Goal: Navigation & Orientation: Find specific page/section

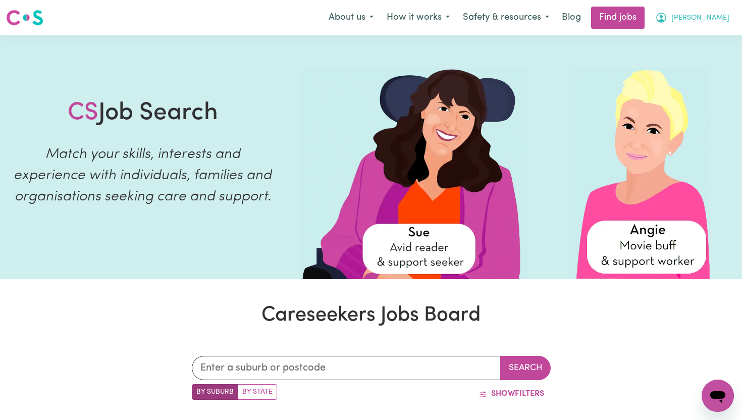
click at [697, 21] on span "[PERSON_NAME]" at bounding box center [700, 18] width 58 height 11
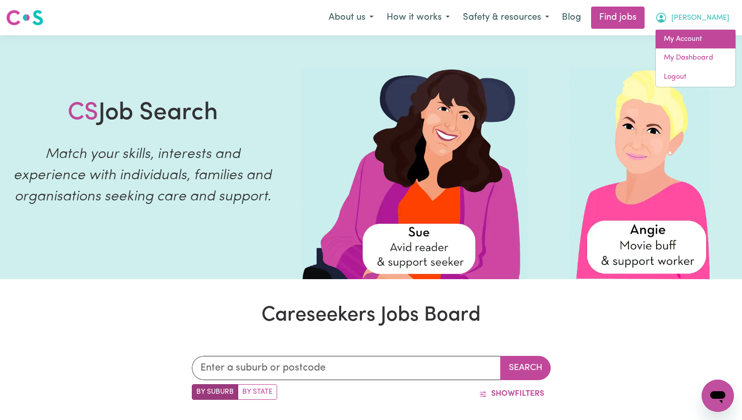
click at [683, 38] on link "My Account" at bounding box center [695, 39] width 80 height 19
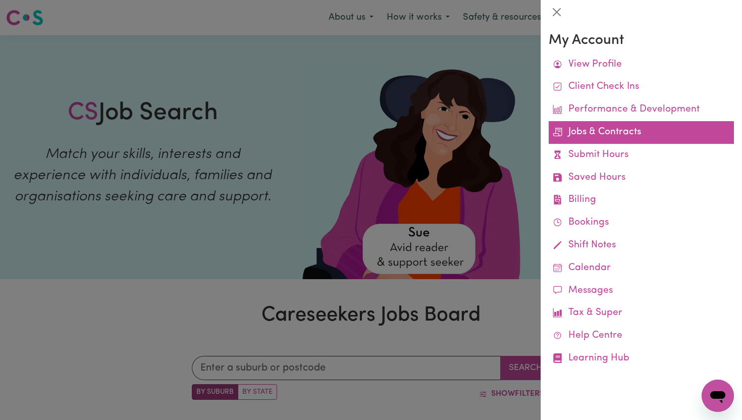
click at [592, 132] on link "Jobs & Contracts" at bounding box center [640, 132] width 185 height 23
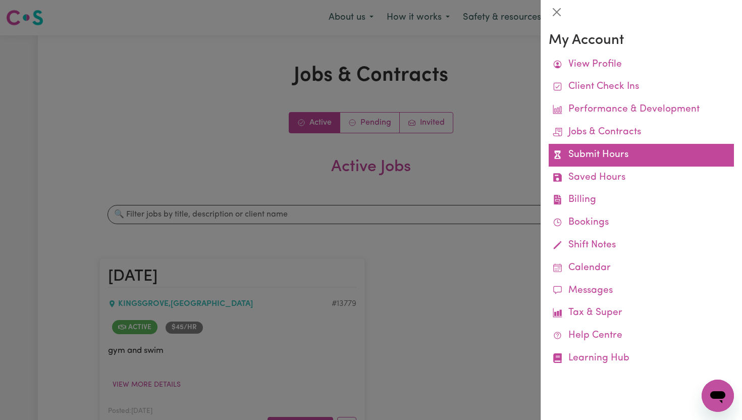
click at [592, 159] on link "Submit Hours" at bounding box center [640, 155] width 185 height 23
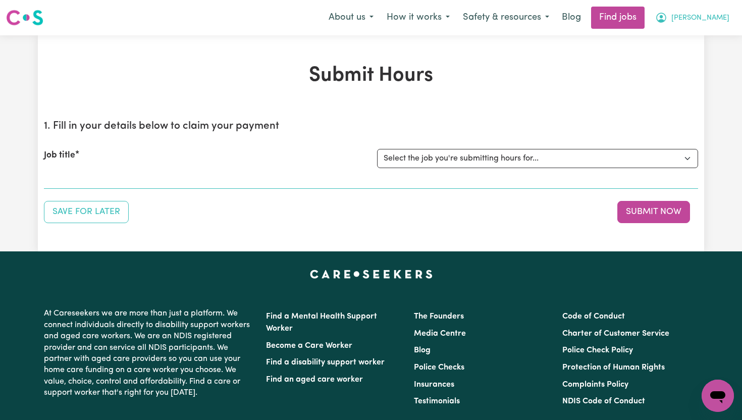
click at [682, 21] on span "[PERSON_NAME]" at bounding box center [700, 18] width 58 height 11
click at [686, 60] on link "My Dashboard" at bounding box center [695, 57] width 80 height 19
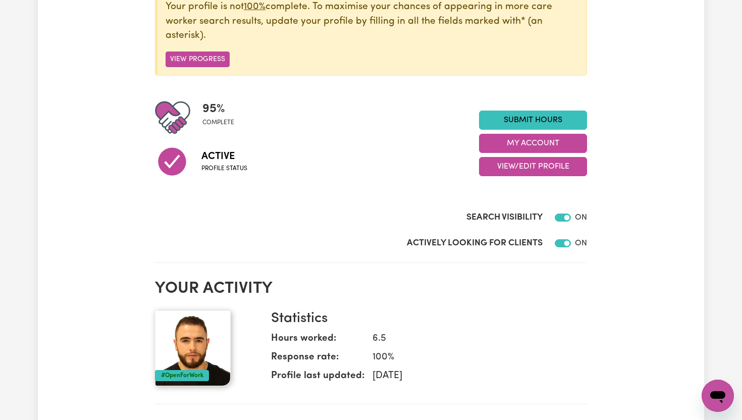
scroll to position [159, 0]
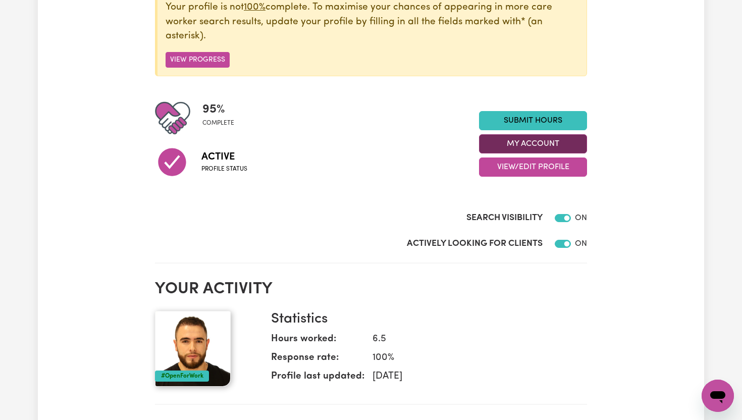
click at [533, 141] on button "My Account" at bounding box center [533, 143] width 108 height 19
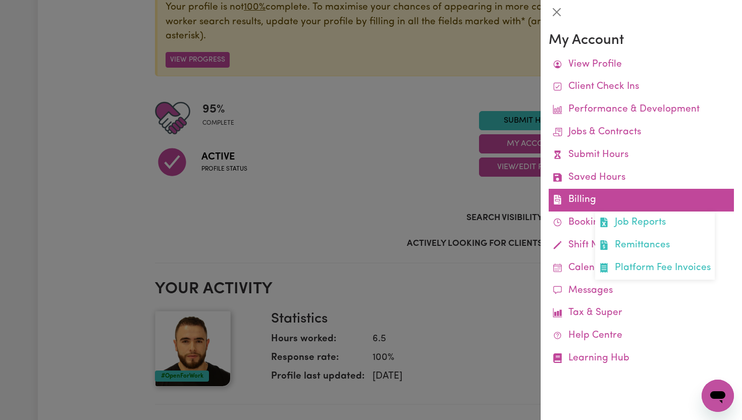
click at [577, 198] on link "Billing Job Reports Remittances Platform Fee Invoices" at bounding box center [640, 200] width 185 height 23
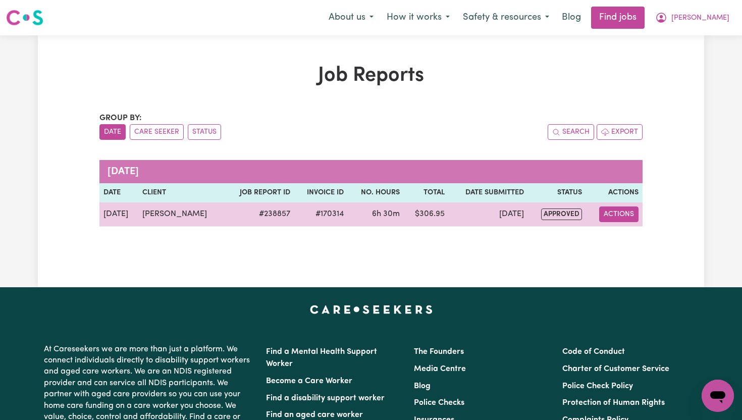
click at [624, 213] on button "Actions" at bounding box center [618, 214] width 39 height 16
click at [430, 210] on td "$ 306.95" at bounding box center [426, 214] width 45 height 24
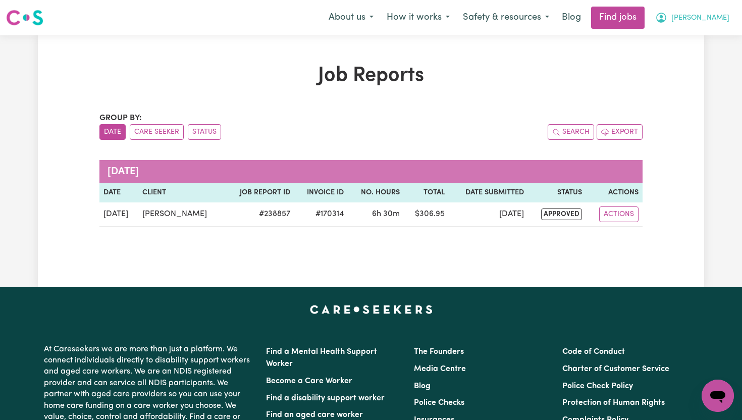
click at [682, 15] on span "[PERSON_NAME]" at bounding box center [700, 18] width 58 height 11
click at [562, 53] on div "Job Reports Group by: Date Care Seeker Status Search Export [DATE] Date Client …" at bounding box center [371, 161] width 666 height 252
click at [695, 21] on span "[PERSON_NAME]" at bounding box center [700, 18] width 58 height 11
click at [684, 58] on link "My Dashboard" at bounding box center [695, 57] width 80 height 19
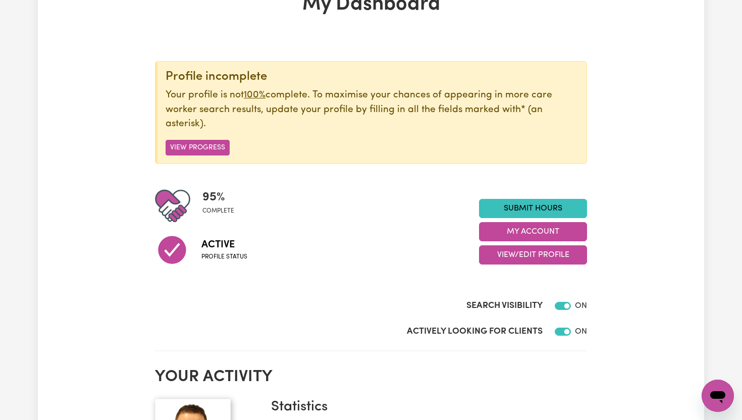
scroll to position [69, 0]
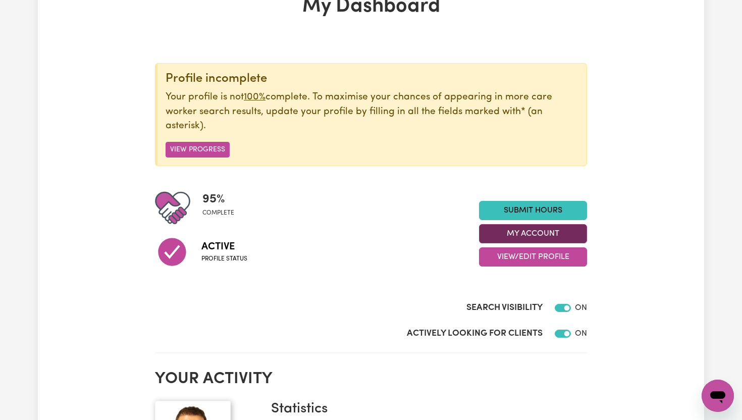
click at [540, 238] on button "My Account" at bounding box center [533, 233] width 108 height 19
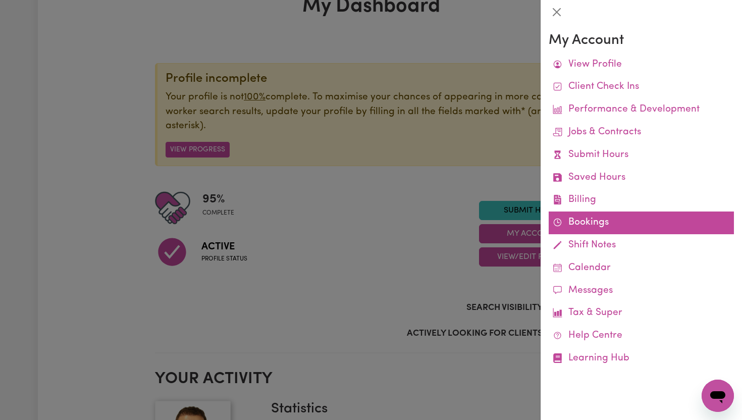
click at [567, 226] on link "Bookings" at bounding box center [640, 222] width 185 height 23
